Goal: Find specific page/section

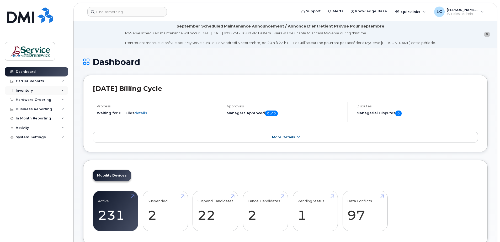
click at [38, 89] on div "Inventory" at bounding box center [36, 90] width 63 height 9
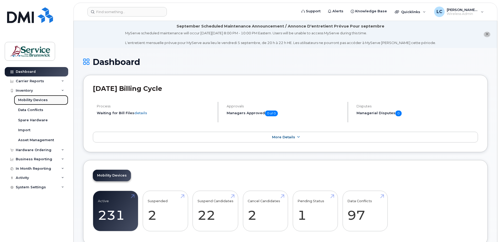
click at [37, 98] on div "Mobility Devices" at bounding box center [33, 100] width 30 height 5
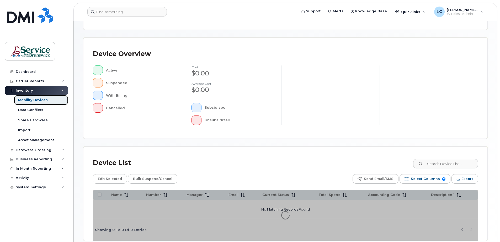
scroll to position [105, 0]
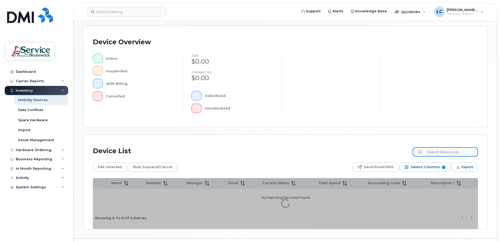
click at [447, 153] on input at bounding box center [445, 151] width 65 height 9
type input "cara"
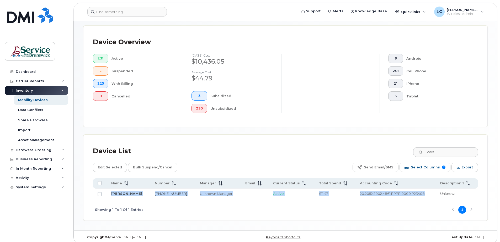
drag, startPoint x: 434, startPoint y: 196, endPoint x: 108, endPoint y: 193, distance: 326.5
click at [108, 193] on tr "Cara McEachnie 506-238-5261 Unknown Manager Active $11.47 20.2052.2002.4861.PPP…" at bounding box center [285, 194] width 385 height 10
copy tr "Cara McEachnie 506-238-5261 Unknown Manager Active $11.47 20.2052.2002.4861.PPP…"
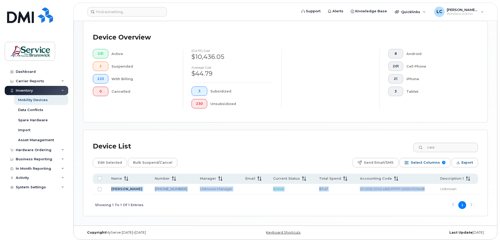
scroll to position [124, 0]
click at [119, 187] on link "[PERSON_NAME]" at bounding box center [126, 189] width 31 height 4
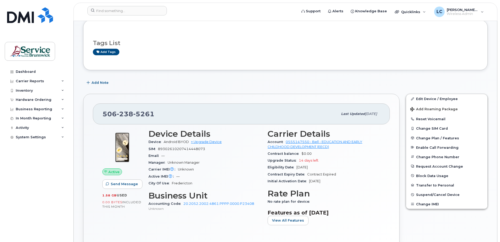
scroll to position [35, 0]
